Goal: Information Seeking & Learning: Understand process/instructions

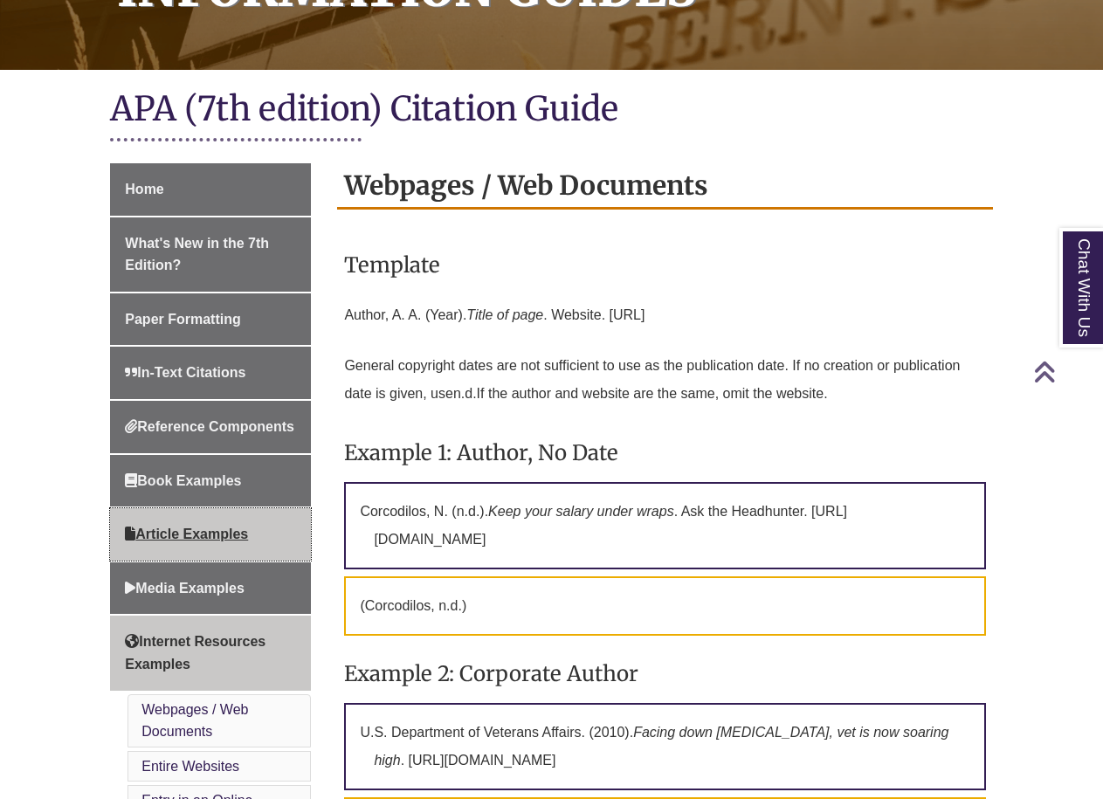
scroll to position [348, 0]
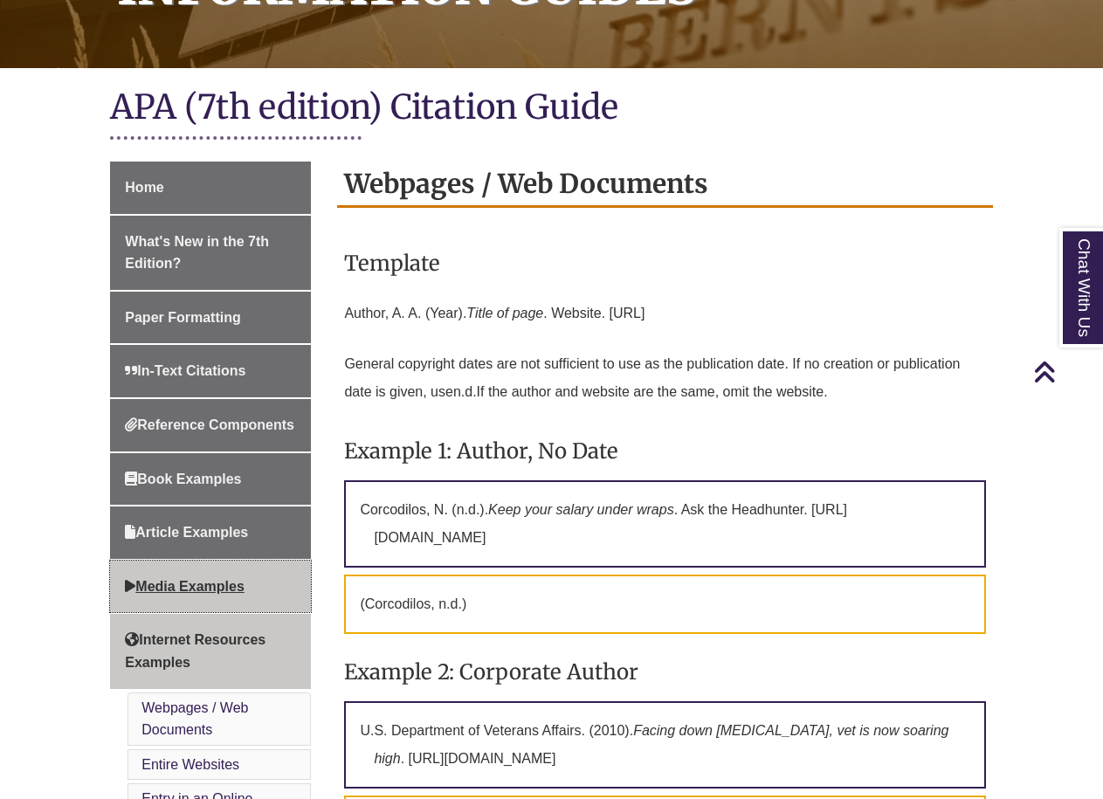
click at [237, 585] on span "Media Examples" at bounding box center [185, 586] width 120 height 15
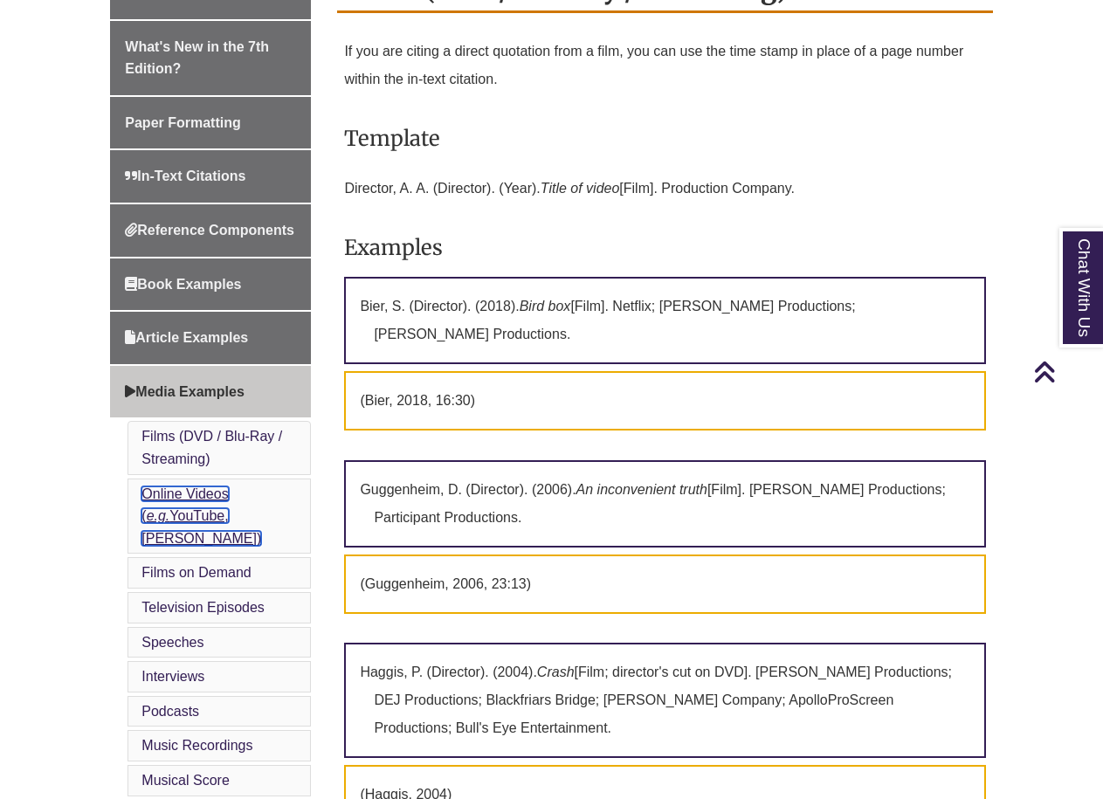
click at [196, 519] on link "Online Videos ( e.g. YouTube, [PERSON_NAME])" at bounding box center [201, 515] width 120 height 59
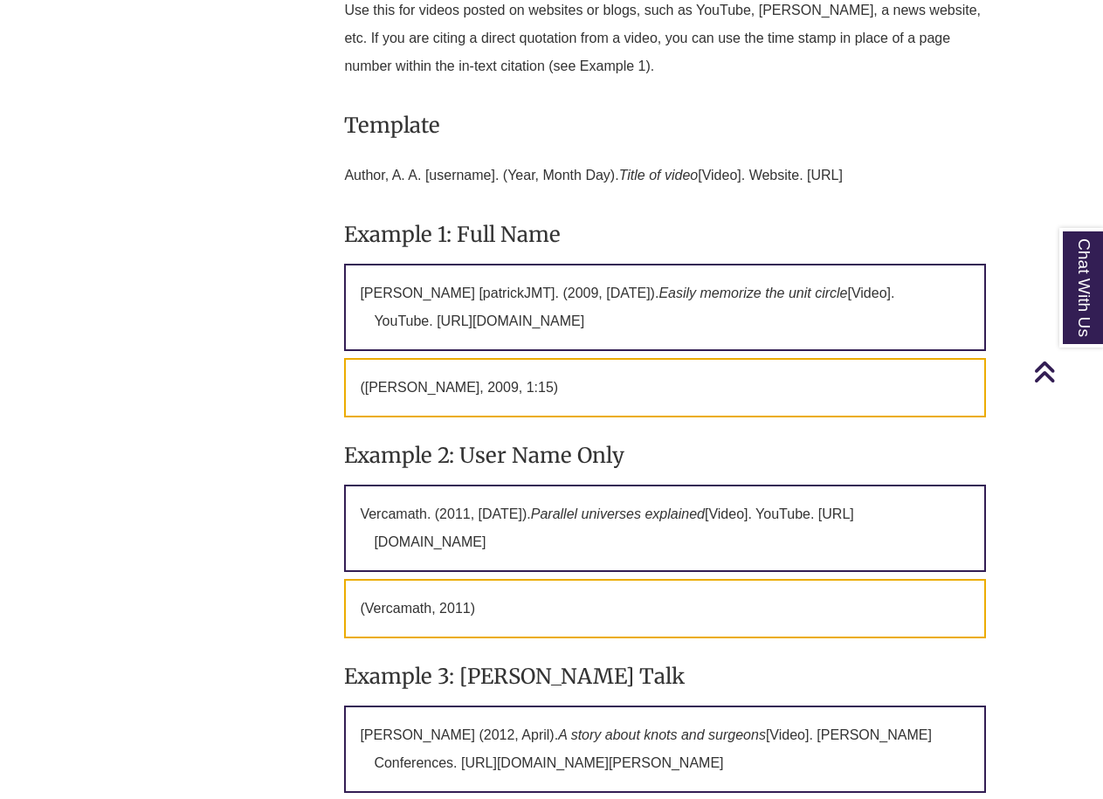
scroll to position [1598, 0]
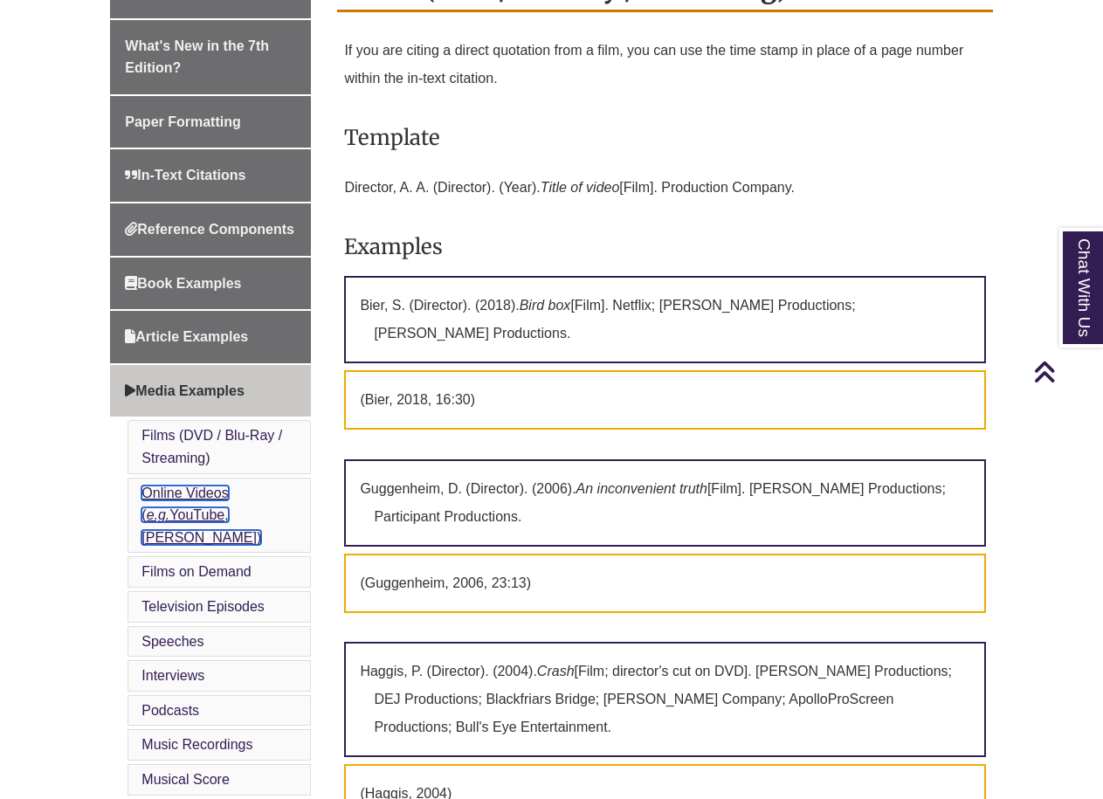
click at [219, 520] on link "Online Videos ( e.g. YouTube, [PERSON_NAME])" at bounding box center [201, 514] width 120 height 59
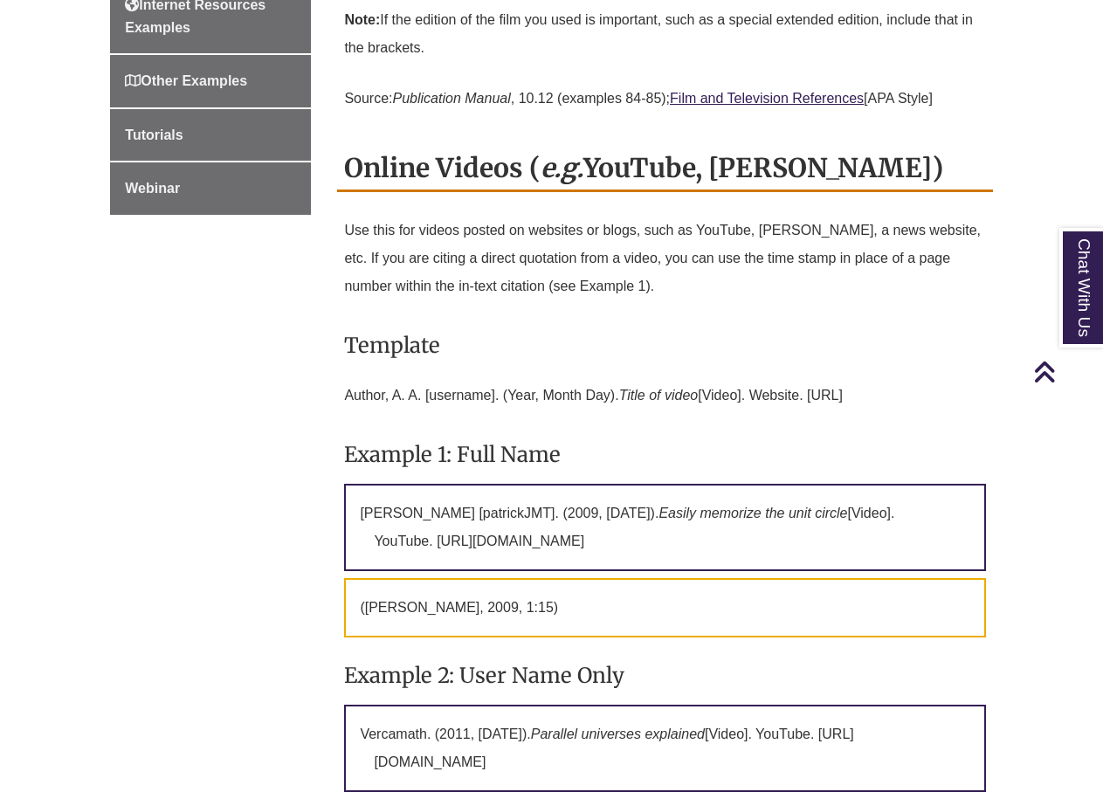
scroll to position [1348, 0]
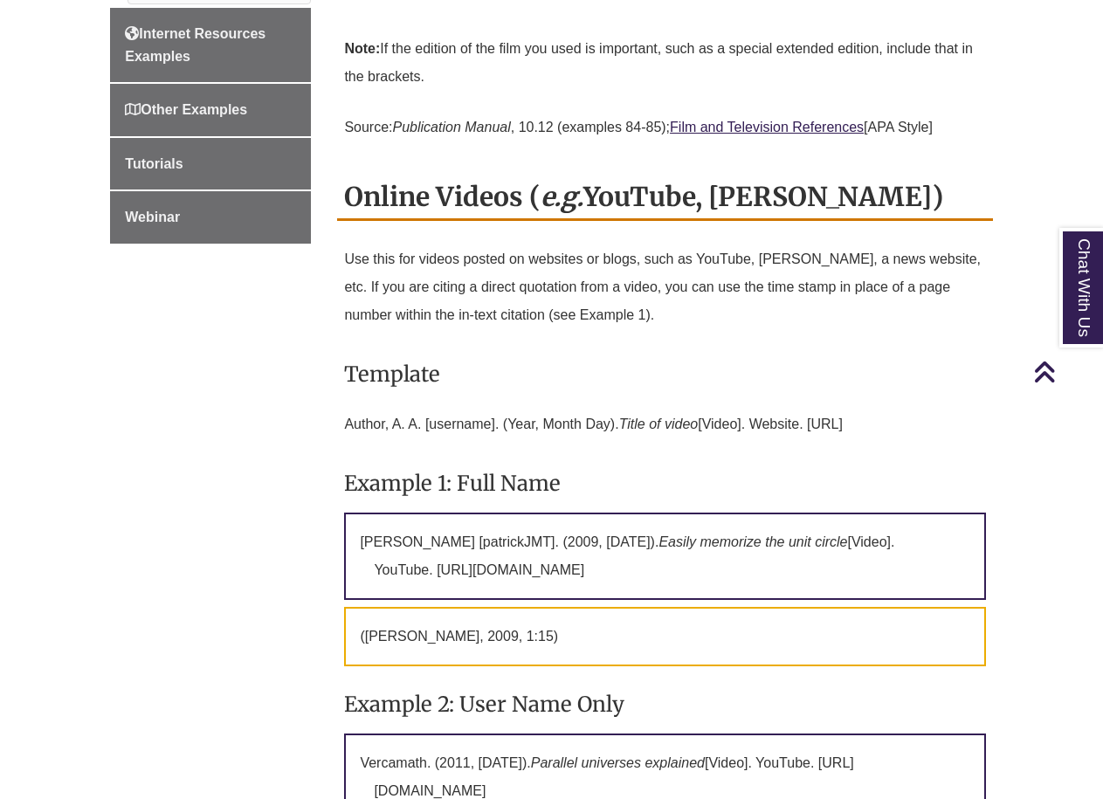
scroll to position [523, 0]
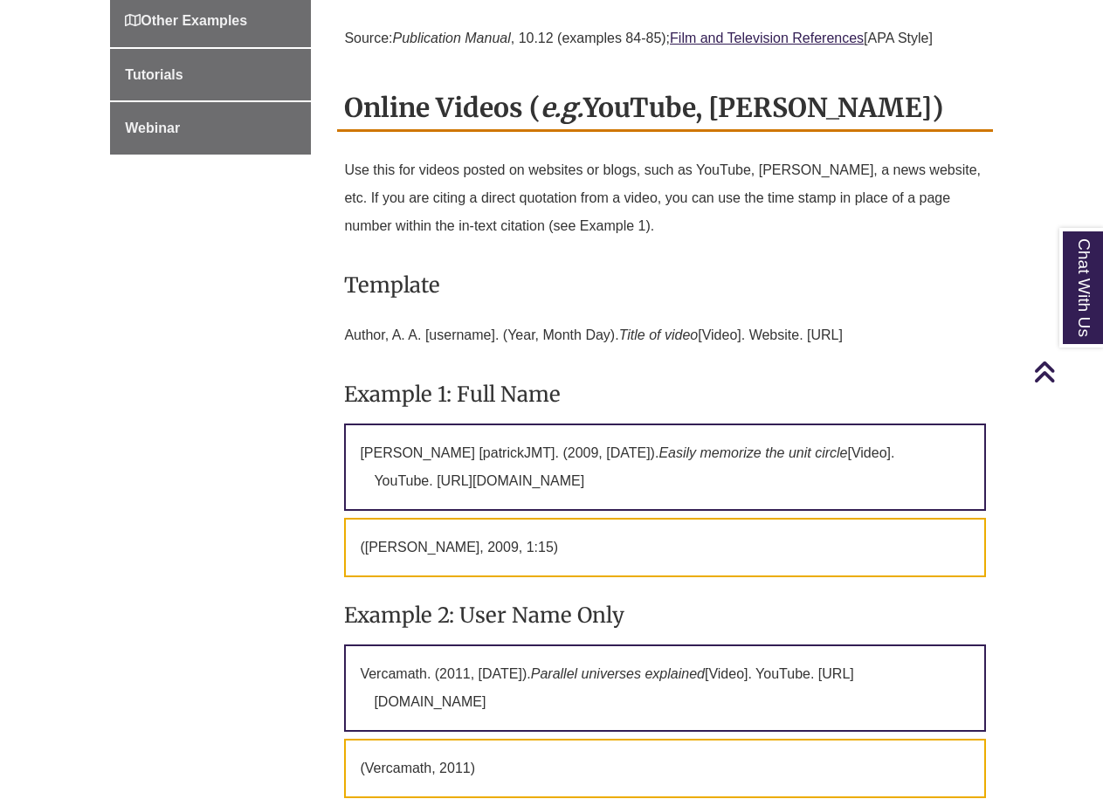
scroll to position [1435, 0]
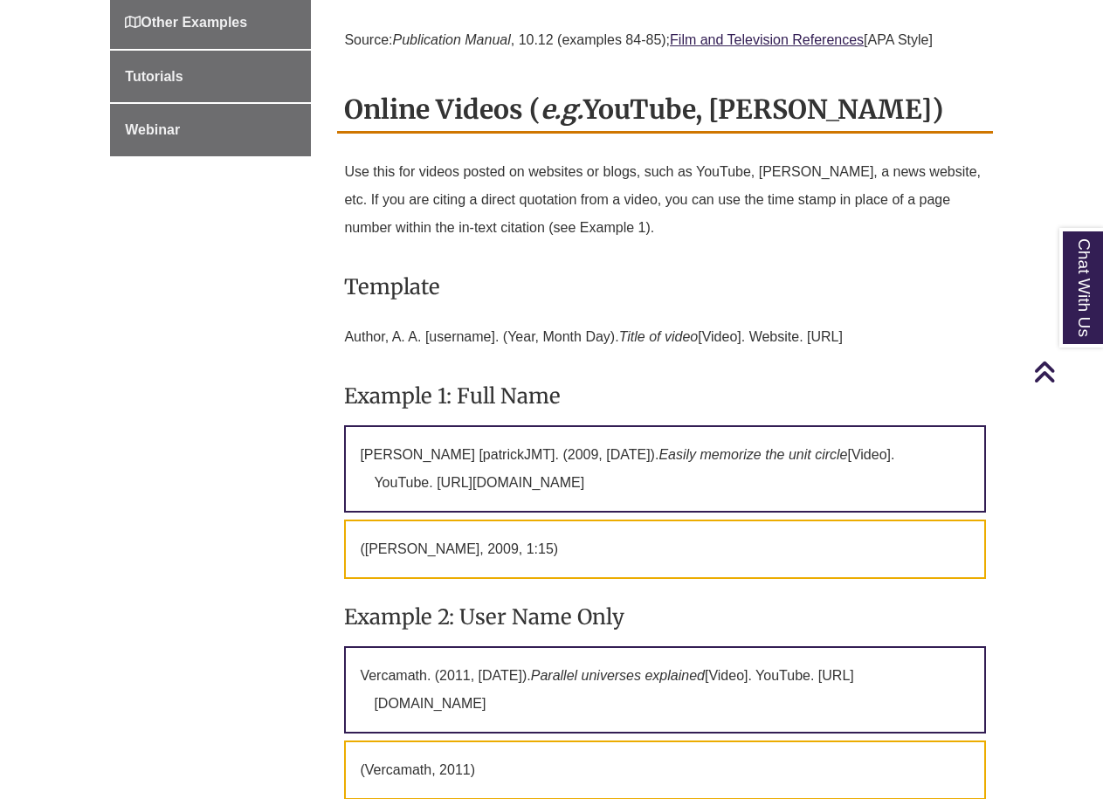
scroll to position [523, 0]
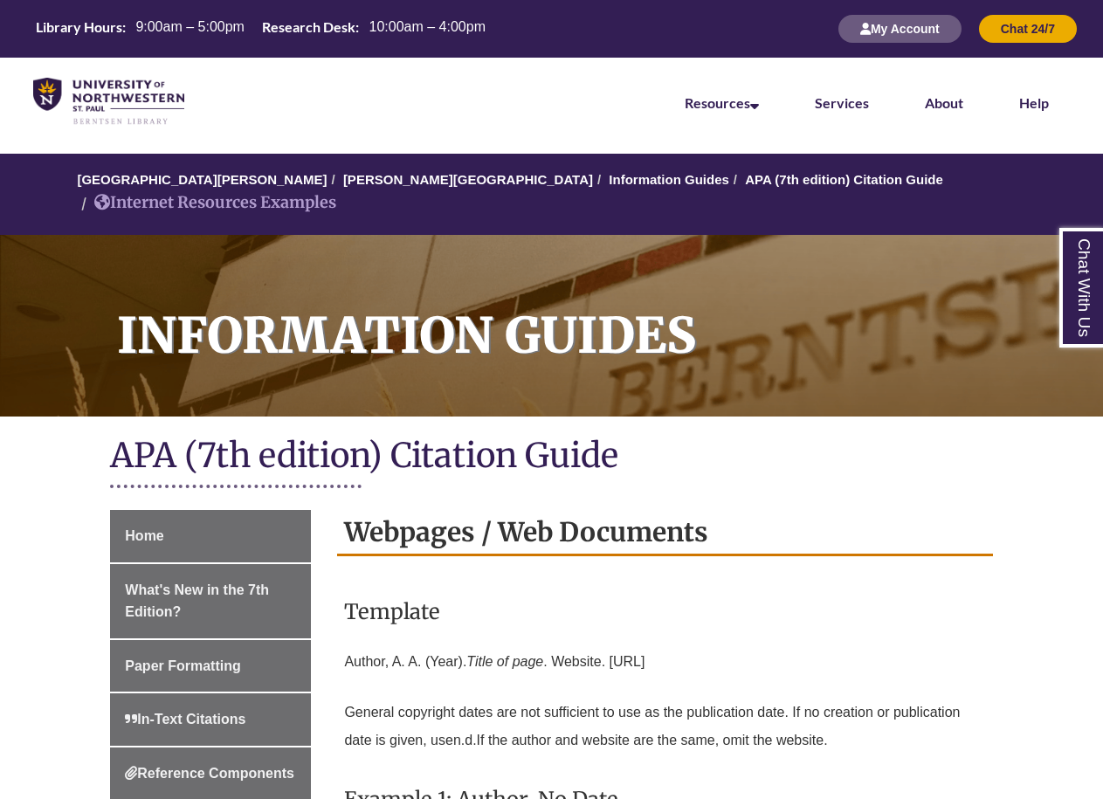
scroll to position [348, 0]
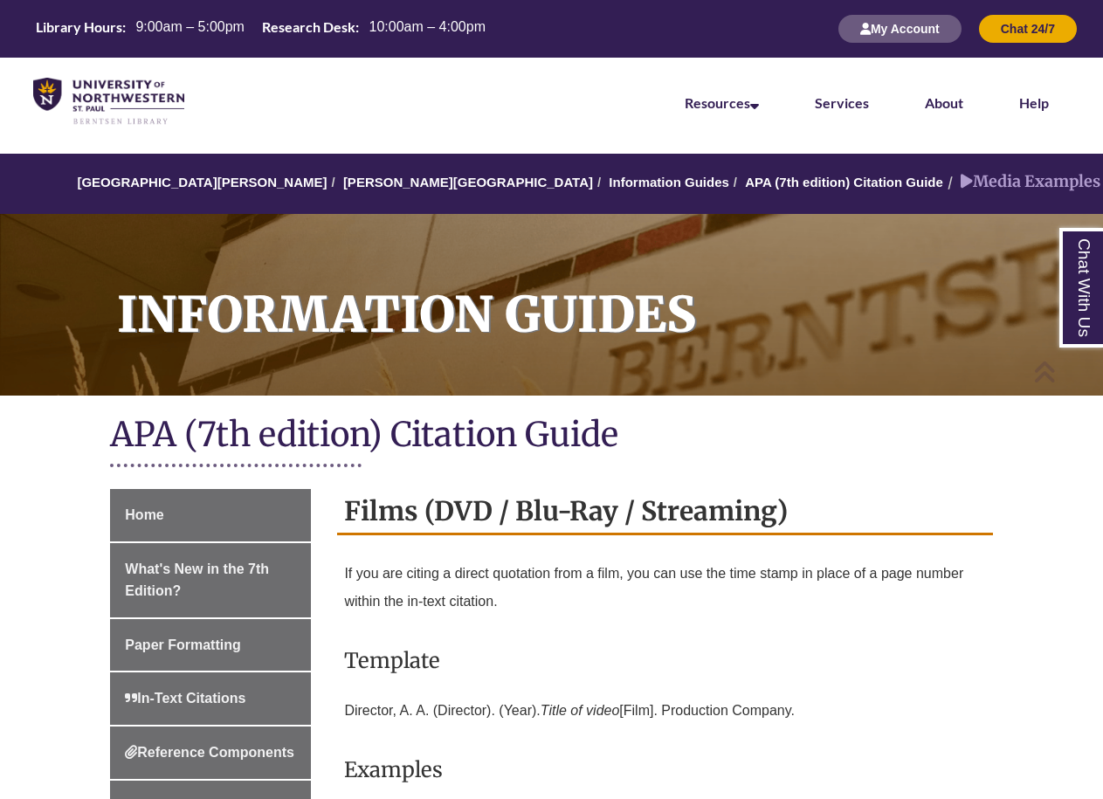
scroll to position [1435, 0]
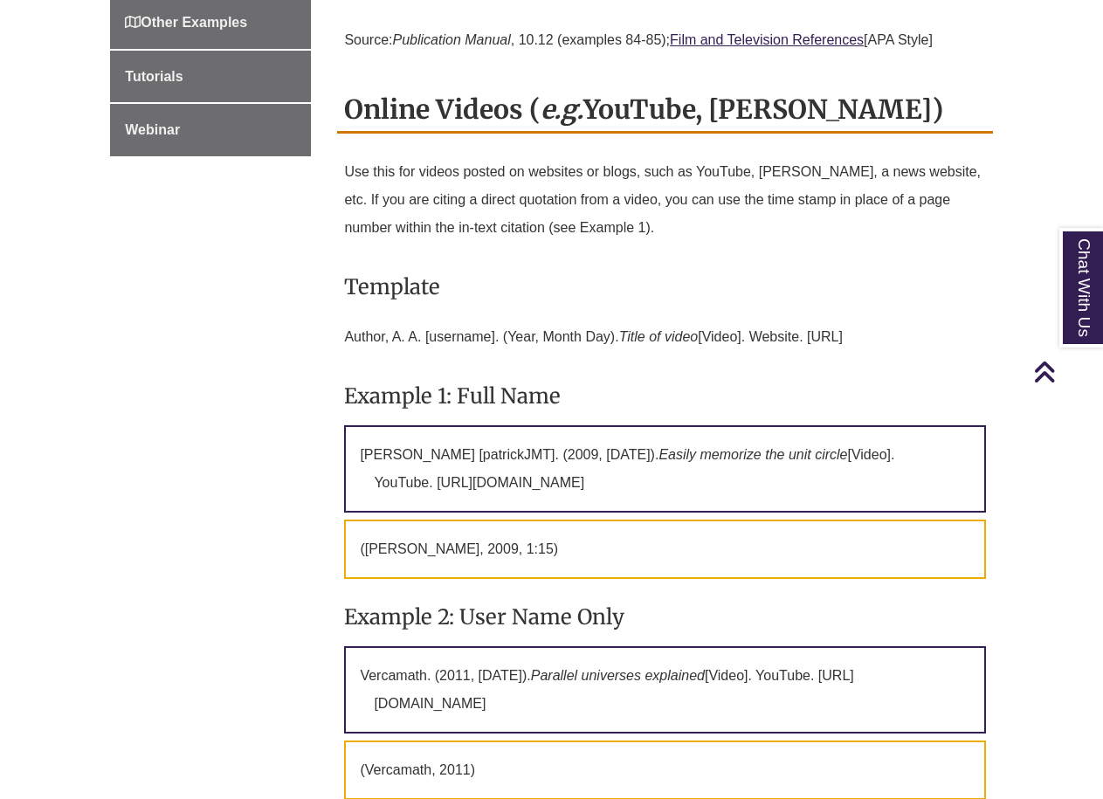
scroll to position [523, 0]
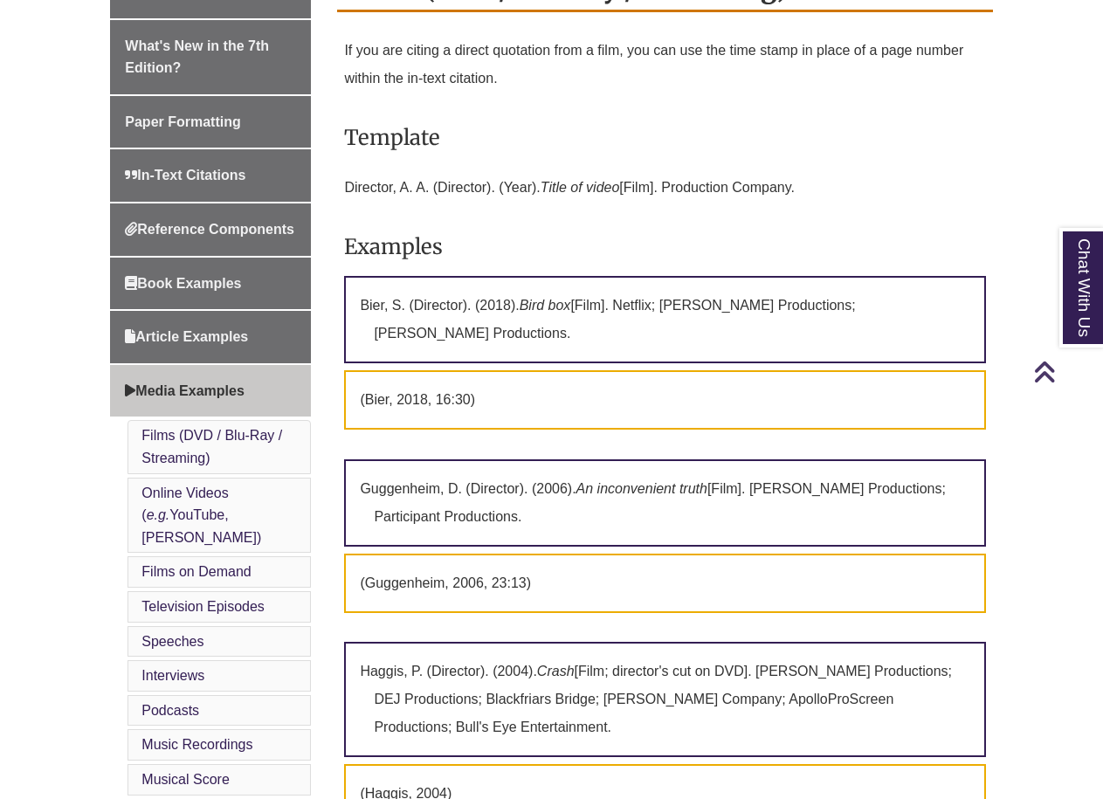
scroll to position [1435, 0]
